Goal: Task Accomplishment & Management: Complete application form

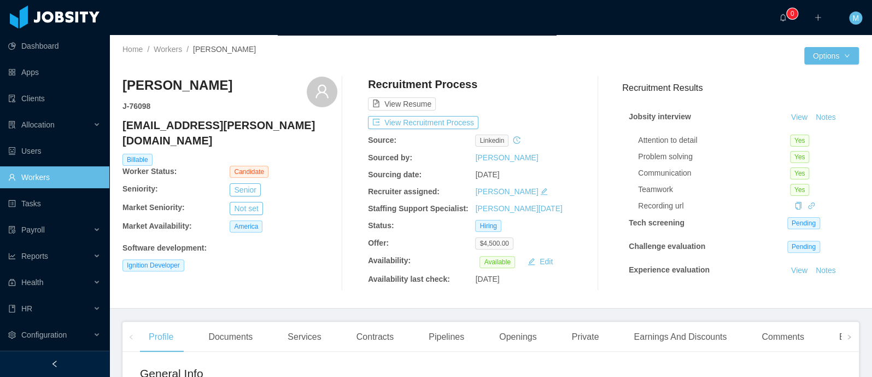
click at [570, 99] on div "View Resume" at bounding box center [475, 94] width 215 height 34
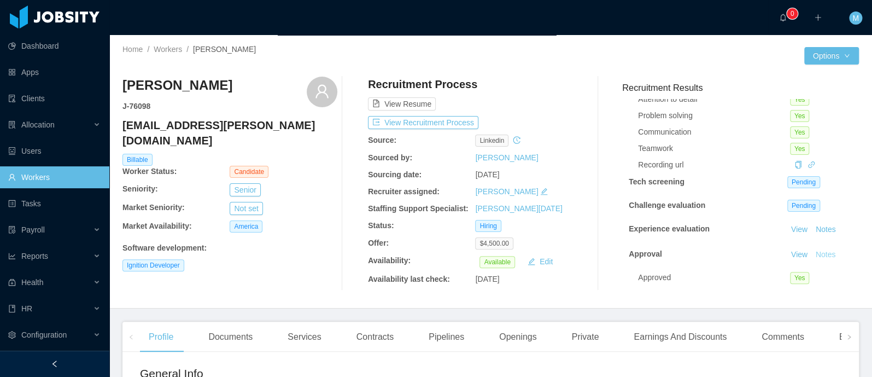
click at [811, 249] on button "Notes" at bounding box center [825, 254] width 29 height 13
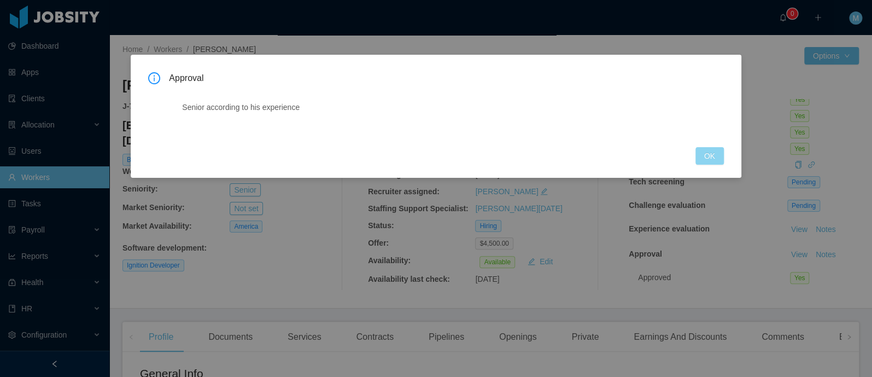
click at [703, 161] on button "OK" at bounding box center [709, 155] width 28 height 17
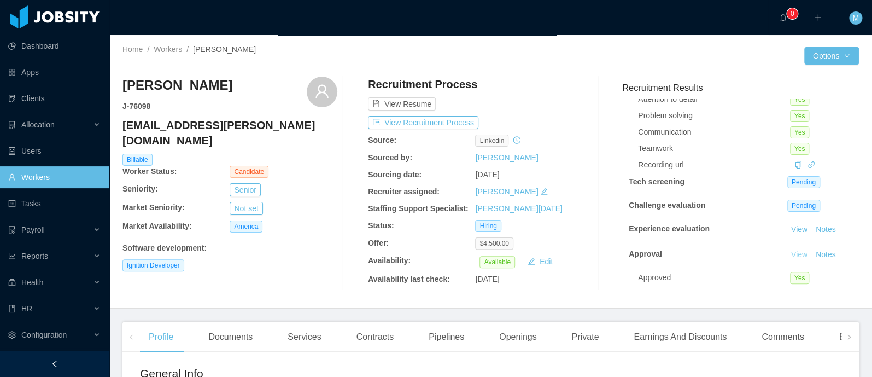
click at [787, 250] on link "View" at bounding box center [799, 254] width 24 height 9
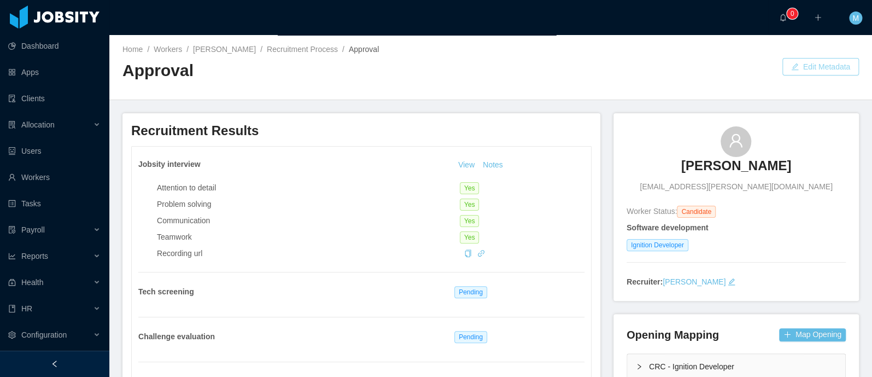
click at [813, 65] on button "Edit Metadata" at bounding box center [820, 66] width 77 height 17
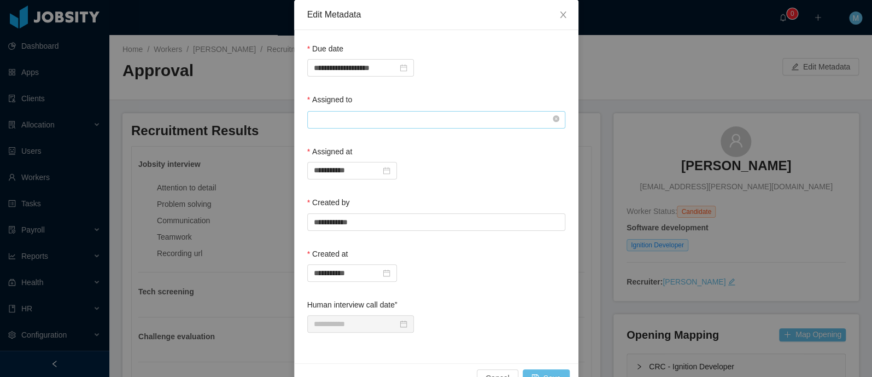
click at [384, 119] on input "text" at bounding box center [436, 119] width 258 height 17
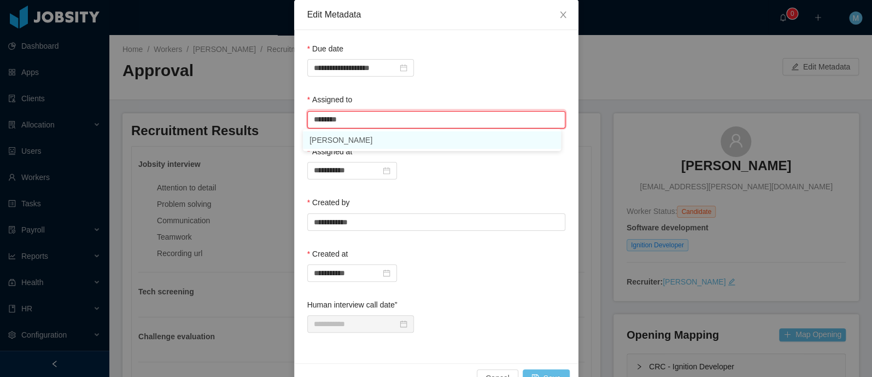
click at [357, 136] on li "[PERSON_NAME]" at bounding box center [432, 139] width 258 height 17
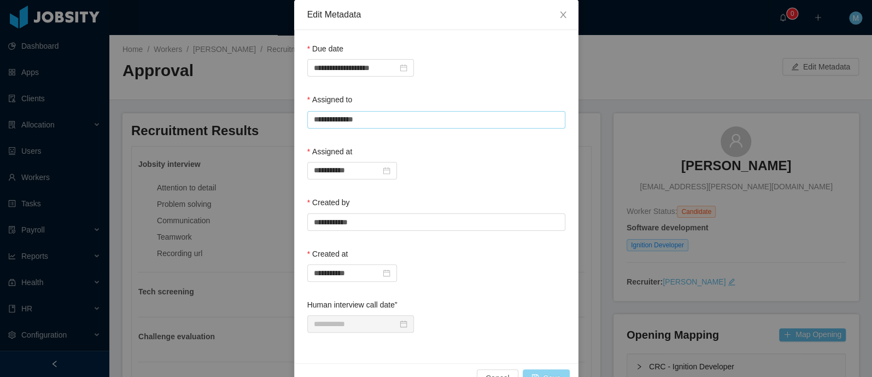
type input "**********"
click at [549, 370] on button "Save" at bounding box center [545, 377] width 47 height 17
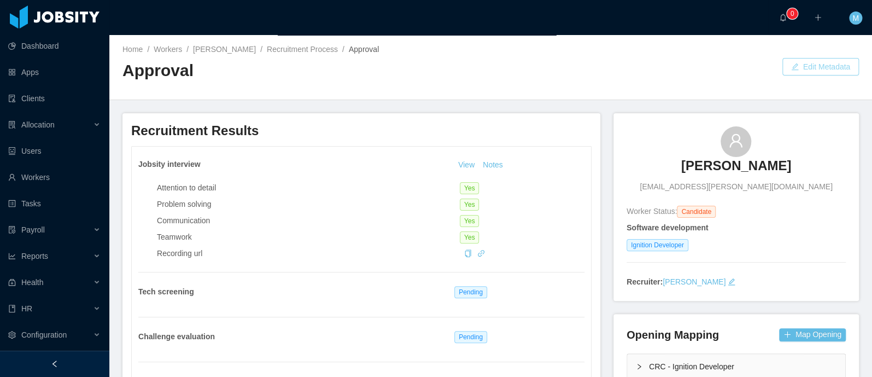
scroll to position [260, 0]
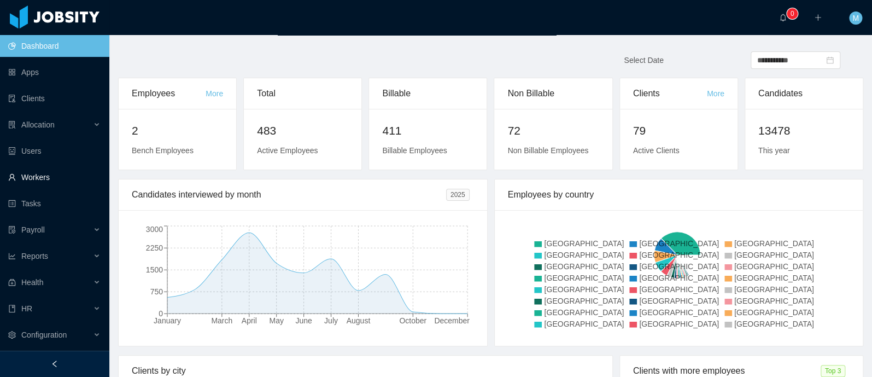
drag, startPoint x: 42, startPoint y: 174, endPoint x: 51, endPoint y: 172, distance: 8.9
click at [43, 174] on link "Workers" at bounding box center [54, 177] width 92 height 22
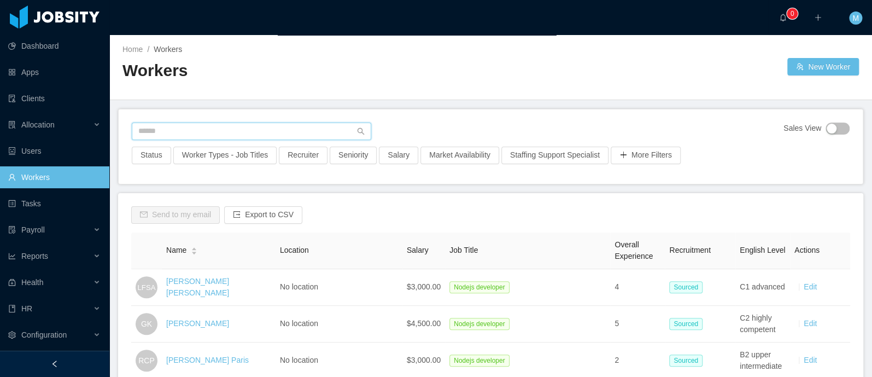
click at [204, 134] on input "text" at bounding box center [251, 130] width 239 height 17
type input "**********"
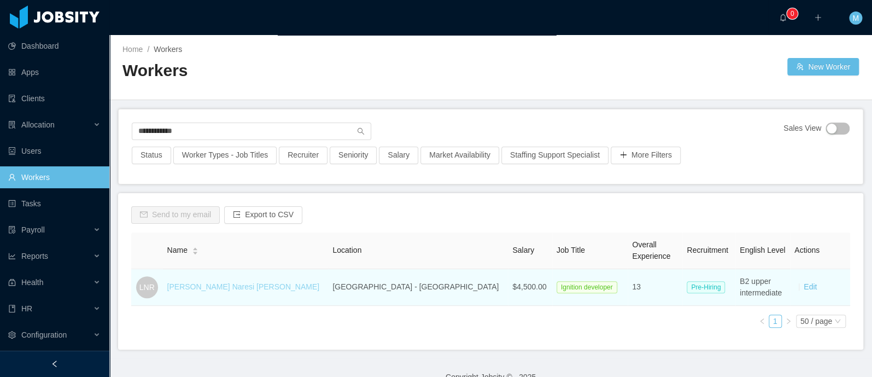
click at [218, 285] on link "Lucas Naresi Romano" at bounding box center [243, 286] width 152 height 9
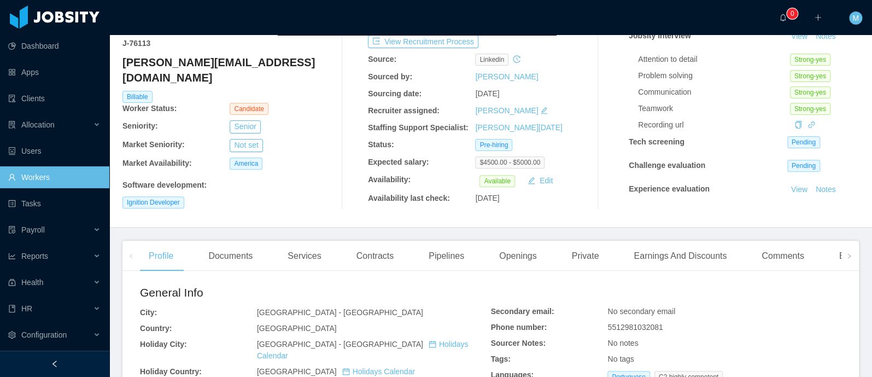
scroll to position [289, 0]
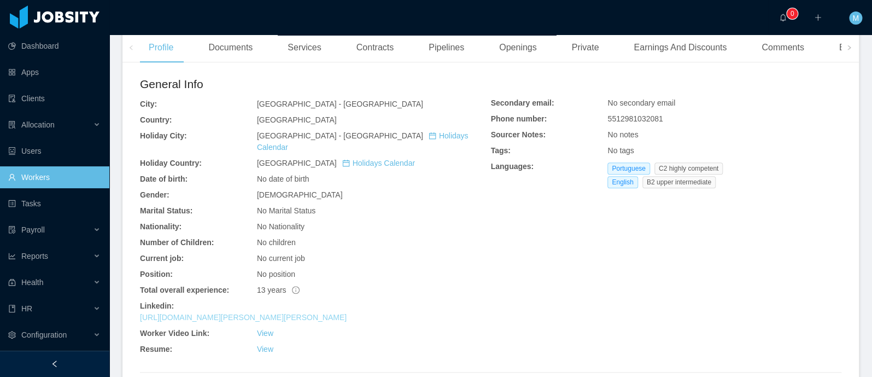
click at [247, 313] on link "https://www.linkedin.com/in/lucas-naresi-romano-6ba95233" at bounding box center [243, 317] width 207 height 9
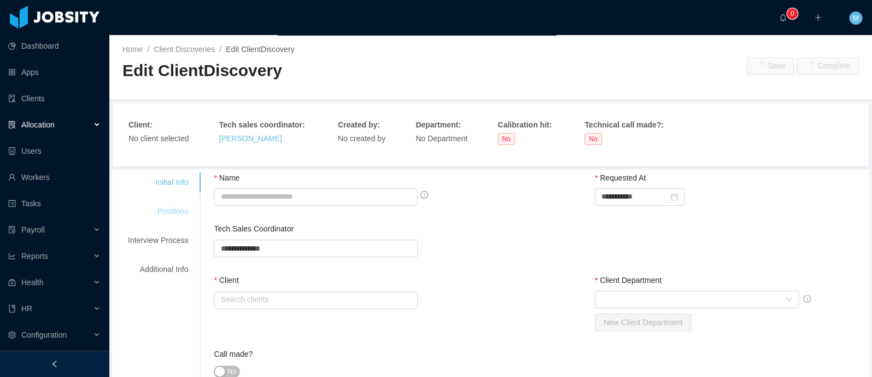
type input "**********"
type input "********"
type input "*"
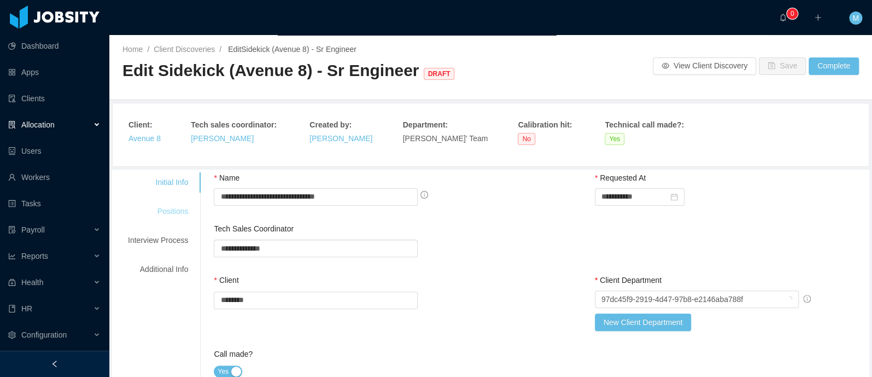
click at [175, 211] on div "Positions" at bounding box center [158, 211] width 86 height 20
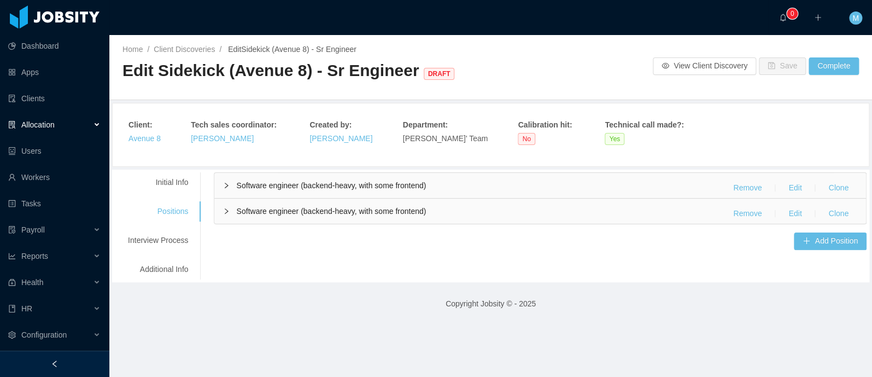
click at [281, 208] on span "Software engineer (backend-heavy, with some frontend)" at bounding box center [331, 211] width 190 height 9
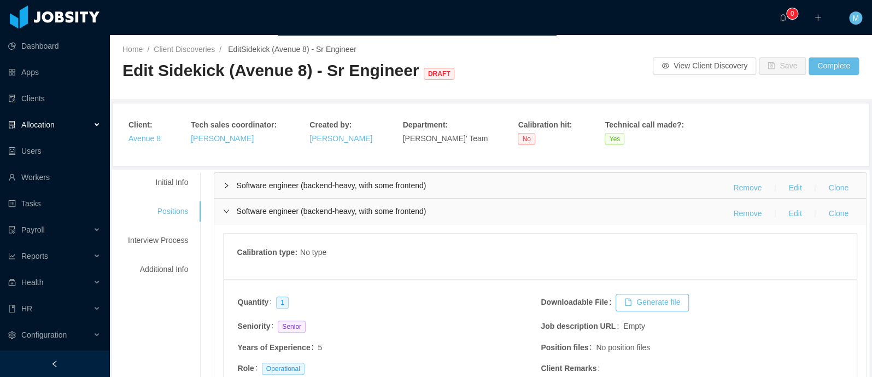
click at [301, 193] on div "Software engineer (backend-heavy, with some frontend) Remove Edit Clone" at bounding box center [539, 185] width 651 height 25
